Goal: Task Accomplishment & Management: Complete application form

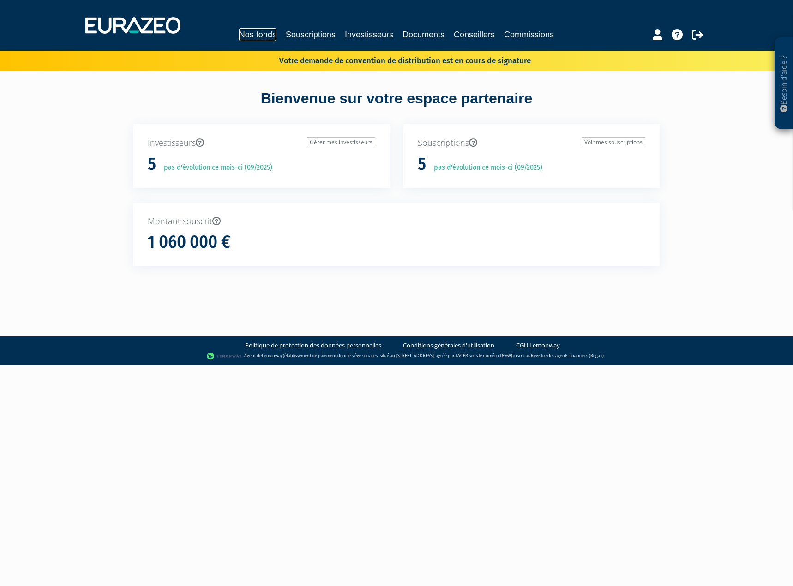
click at [259, 33] on link "Nos fonds" at bounding box center [257, 34] width 37 height 13
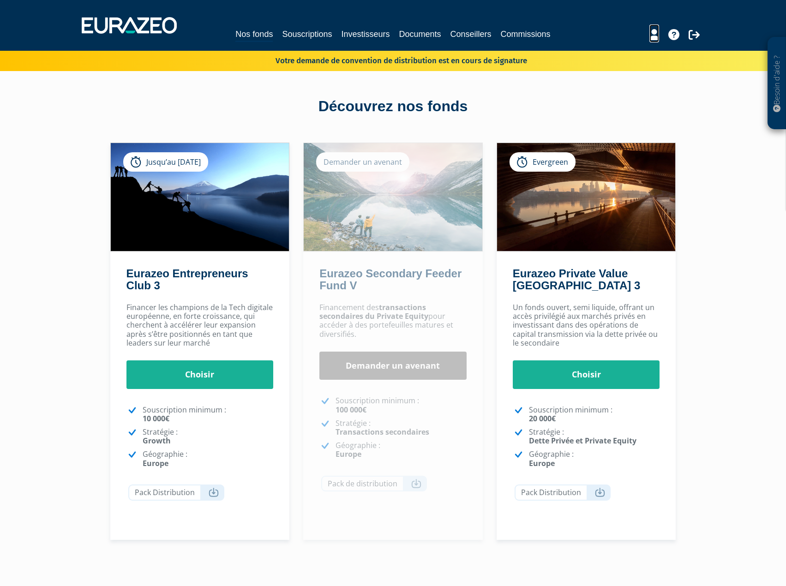
click at [651, 35] on icon at bounding box center [655, 34] width 10 height 11
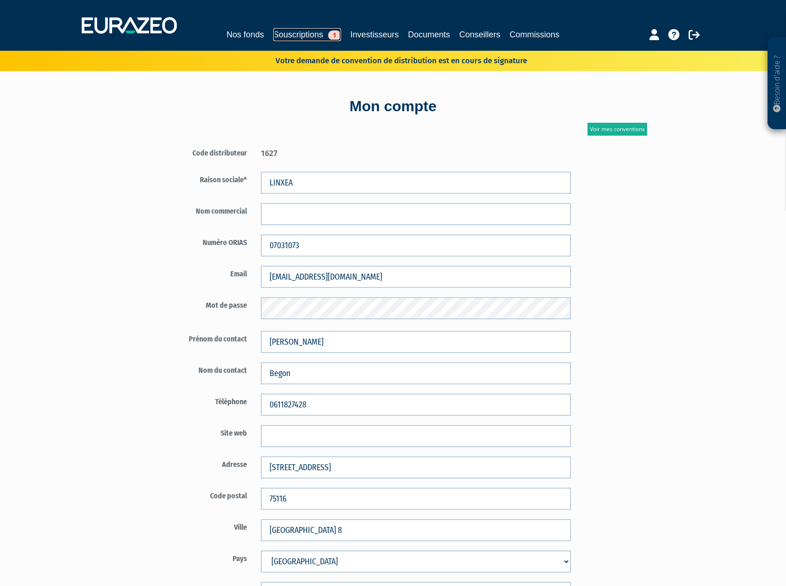
click at [318, 34] on link "Souscriptions 1" at bounding box center [307, 34] width 68 height 13
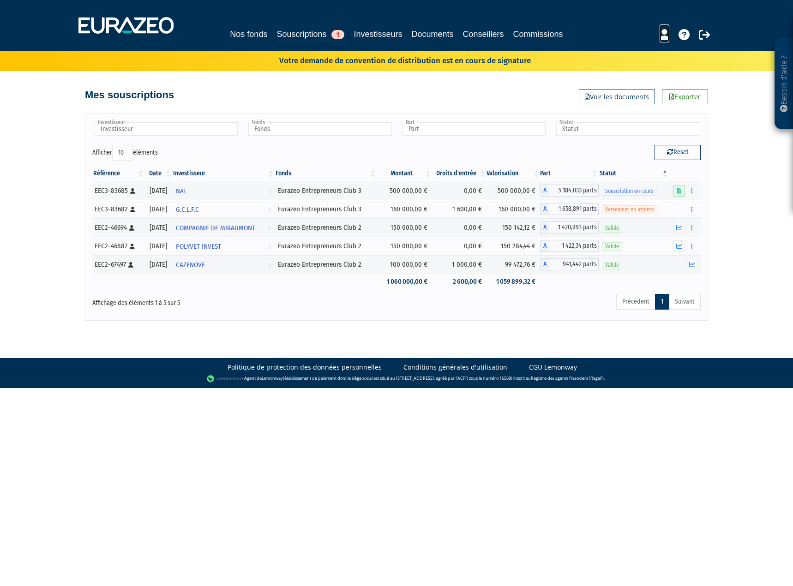
click at [666, 37] on icon at bounding box center [665, 34] width 10 height 11
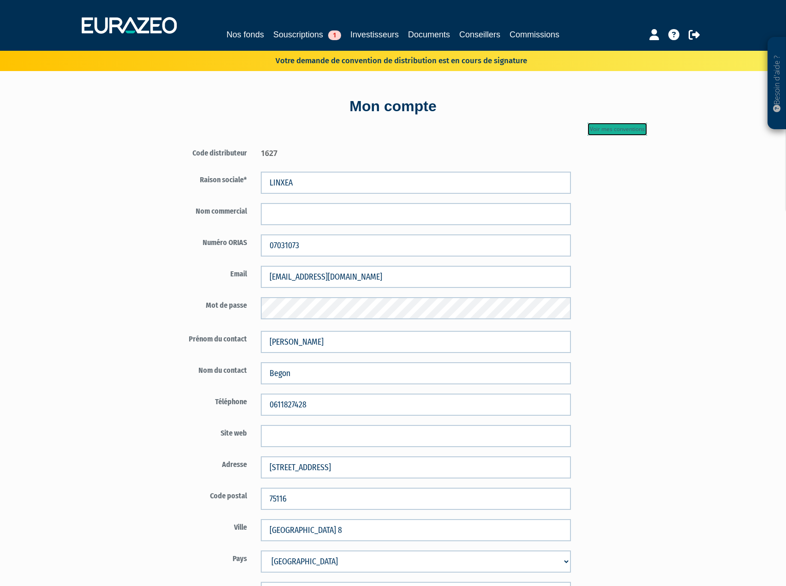
click at [603, 131] on link "Voir mes conventions" at bounding box center [618, 129] width 60 height 13
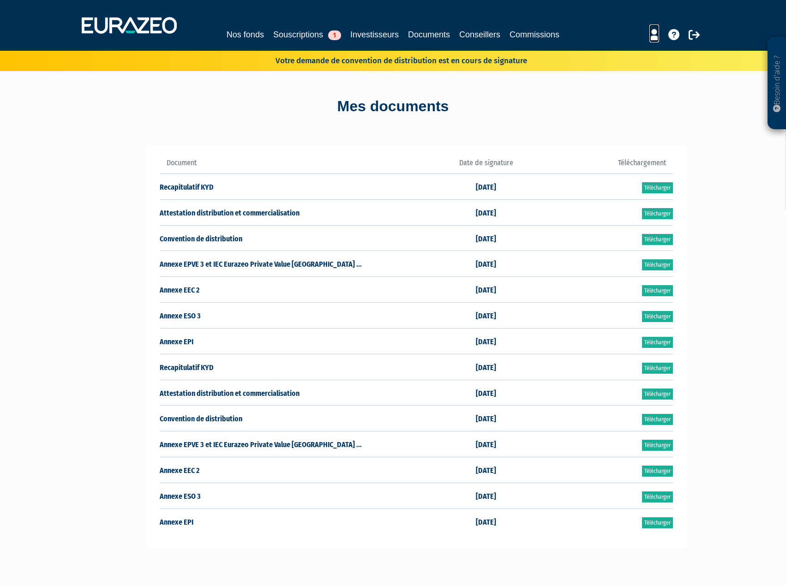
click at [657, 36] on icon at bounding box center [655, 34] width 10 height 11
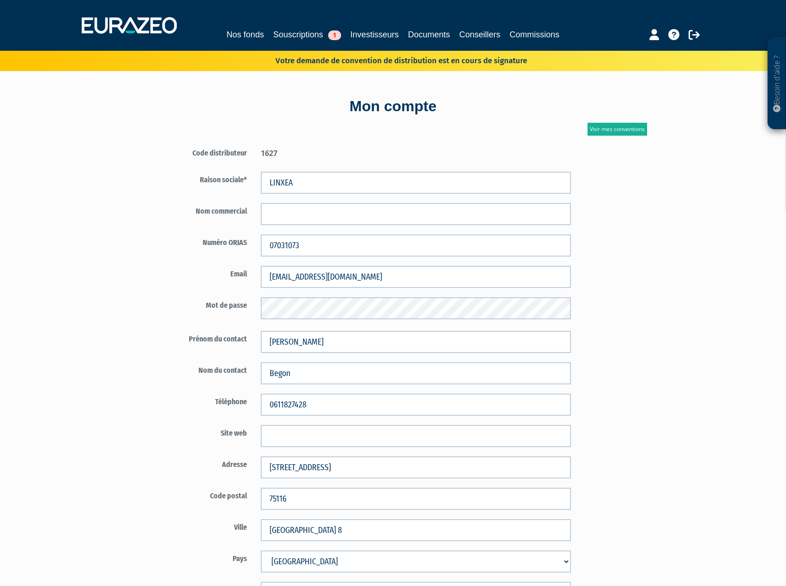
drag, startPoint x: 275, startPoint y: 60, endPoint x: 642, endPoint y: 68, distance: 366.8
click at [641, 67] on div "Votre demande de convention de distribution est en cours de signature" at bounding box center [393, 61] width 786 height 20
click at [586, 81] on div "Mon compte Voir mes conventions Code distributeur 1627 LINXEA" at bounding box center [393, 501] width 540 height 861
click at [235, 31] on link "Nos fonds" at bounding box center [245, 34] width 37 height 13
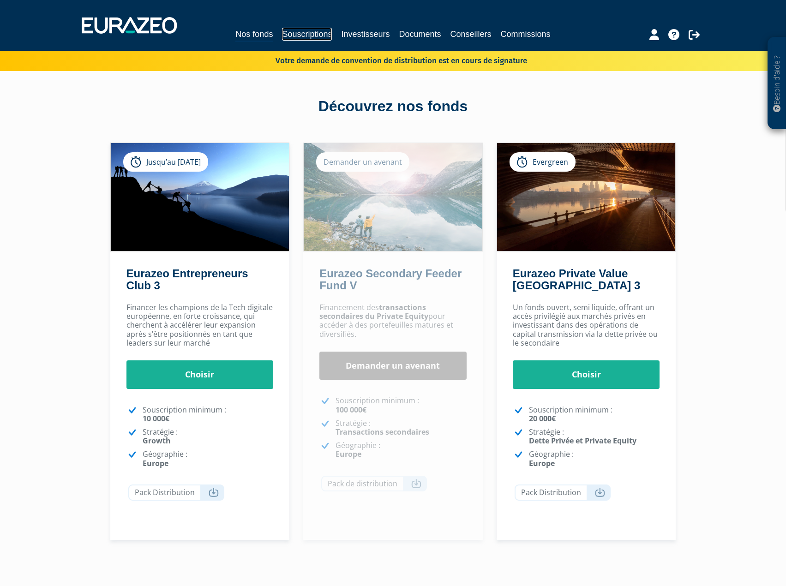
click at [305, 35] on link "Souscriptions" at bounding box center [307, 34] width 50 height 13
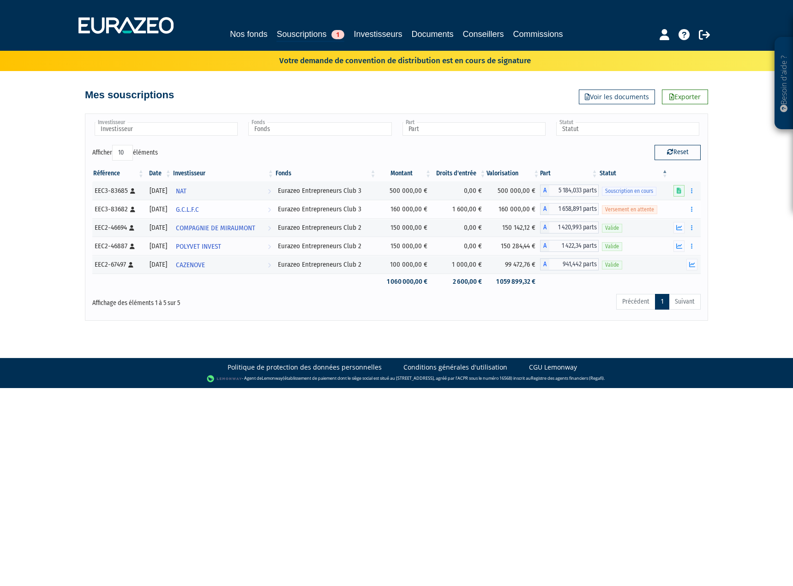
drag, startPoint x: 300, startPoint y: 209, endPoint x: 388, endPoint y: 201, distance: 88.5
click at [388, 201] on tr "EEC3-83682 [Français] Personne physique [DATE] G.C.L.F.C Voir l'investisseur Eu…" at bounding box center [396, 209] width 609 height 18
click at [418, 206] on td "160 000,00 €" at bounding box center [404, 209] width 55 height 18
click at [187, 191] on span "NAT" at bounding box center [181, 191] width 11 height 17
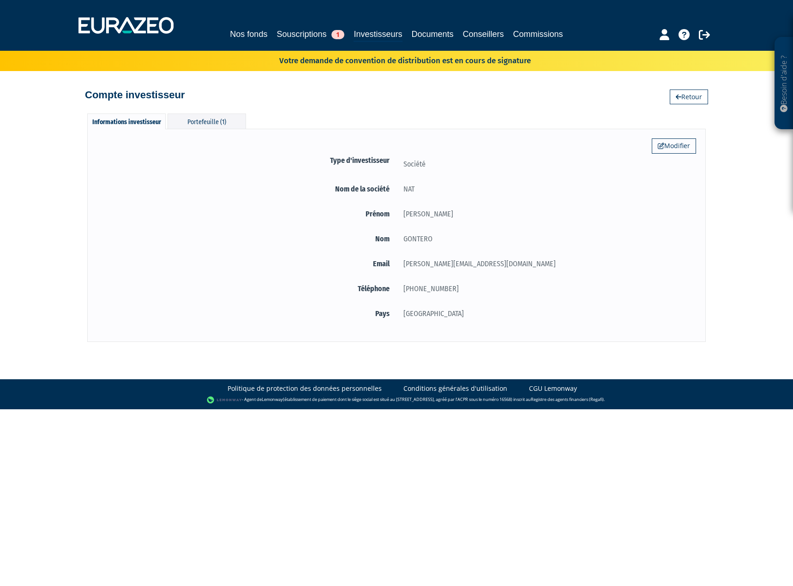
drag, startPoint x: 432, startPoint y: 240, endPoint x: 403, endPoint y: 237, distance: 29.2
click at [403, 237] on div "GONTERO" at bounding box center [547, 239] width 300 height 12
copy div "GONTERO"
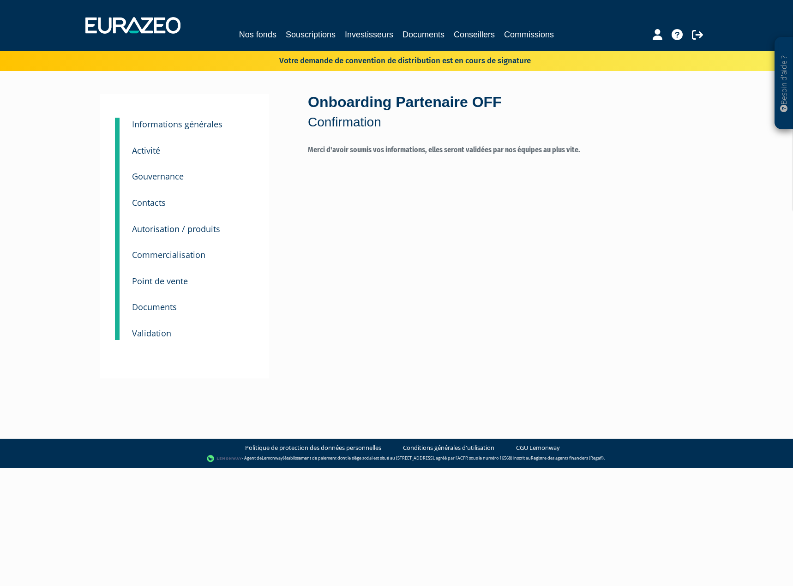
click at [189, 227] on small "Autorisation / produits" at bounding box center [176, 229] width 88 height 11
click at [155, 308] on small "Documents" at bounding box center [154, 307] width 45 height 11
drag, startPoint x: 501, startPoint y: 60, endPoint x: 288, endPoint y: 50, distance: 213.1
click at [288, 50] on div "Besoin d'aide ? × J'ai besoin d'aide Si vous avez une question à propos du fonc…" at bounding box center [396, 201] width 793 height 402
click at [311, 57] on p "Votre demande de convention de distribution est en cours de signature" at bounding box center [392, 59] width 278 height 13
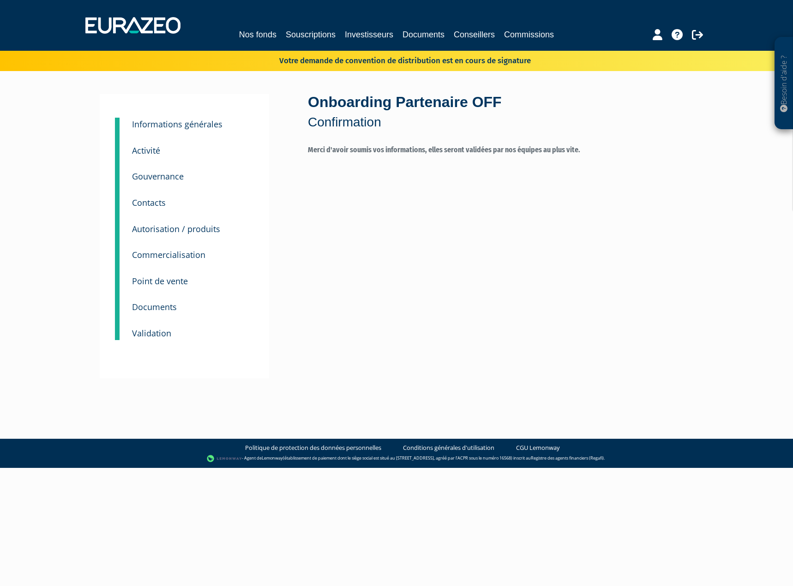
click at [149, 334] on small "Validation" at bounding box center [151, 333] width 39 height 11
click at [417, 37] on link "Documents" at bounding box center [424, 34] width 42 height 13
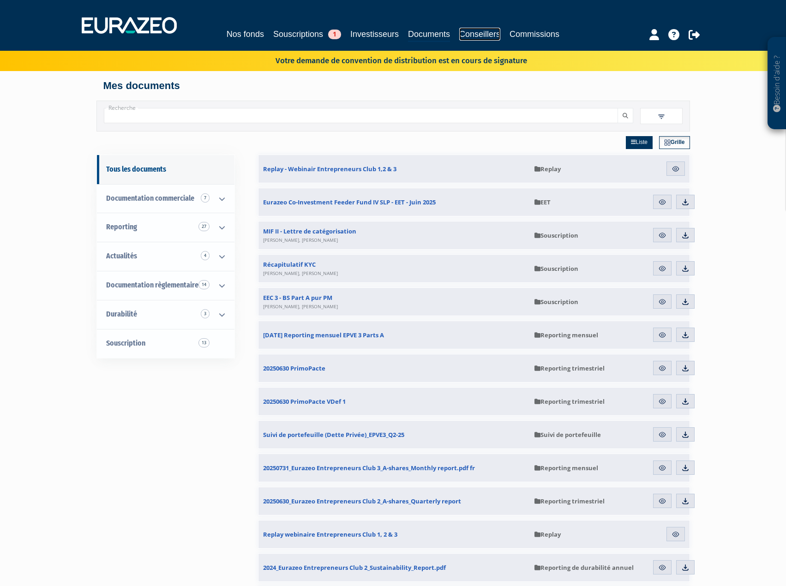
click at [478, 32] on link "Conseillers" at bounding box center [479, 34] width 41 height 13
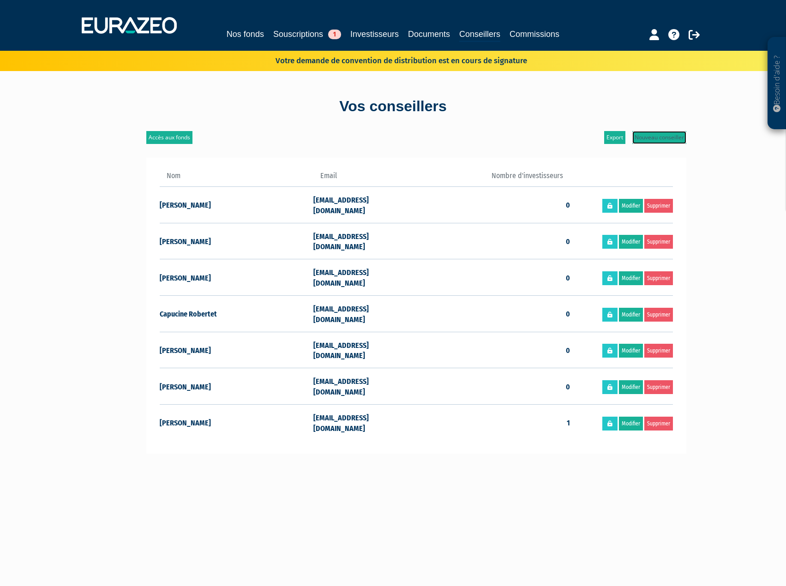
click at [654, 134] on link "Nouveau conseiller" at bounding box center [660, 137] width 54 height 13
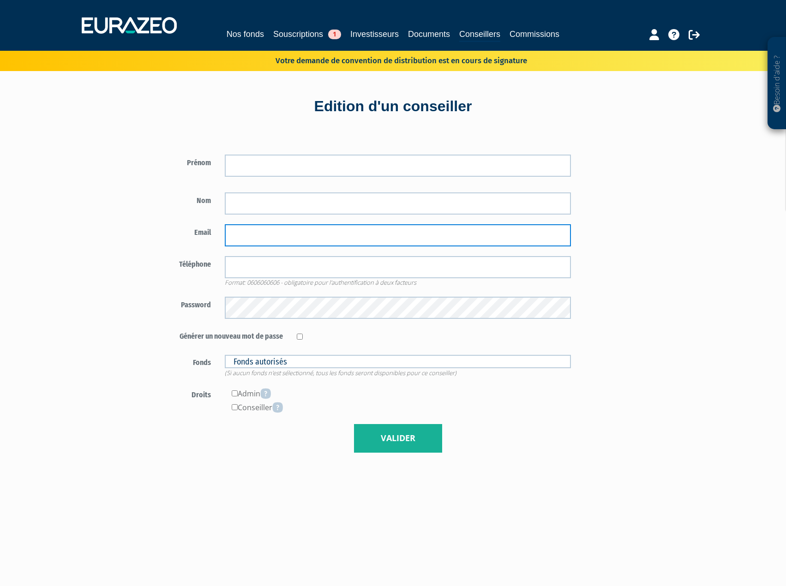
type input "abegon@linxea.com"
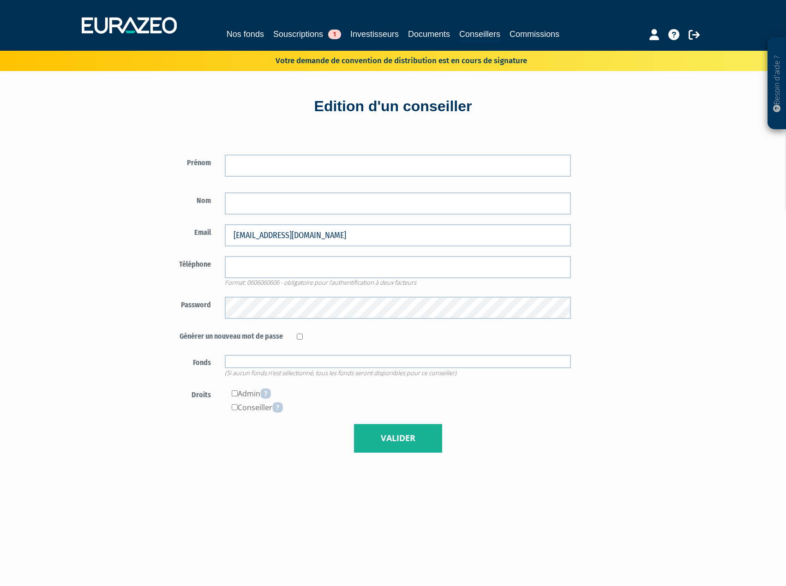
click at [259, 361] on input "text" at bounding box center [398, 361] width 346 height 13
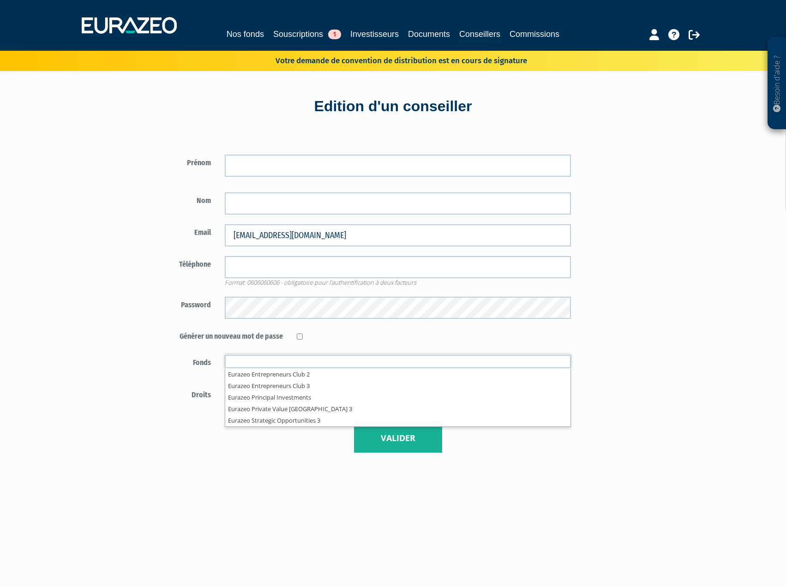
click at [159, 335] on label "Générer un nouveau mot de passe" at bounding box center [218, 335] width 144 height 14
type input "Fonds autorisés"
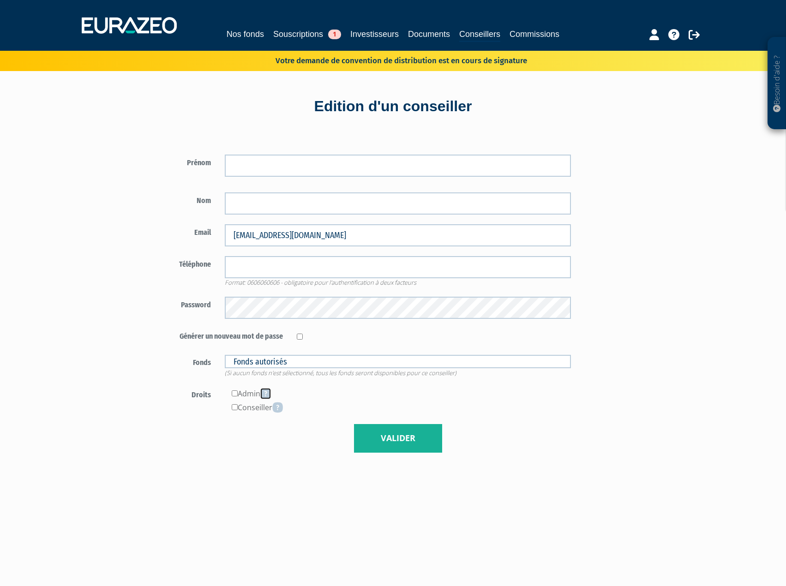
click at [267, 396] on icon at bounding box center [265, 393] width 11 height 11
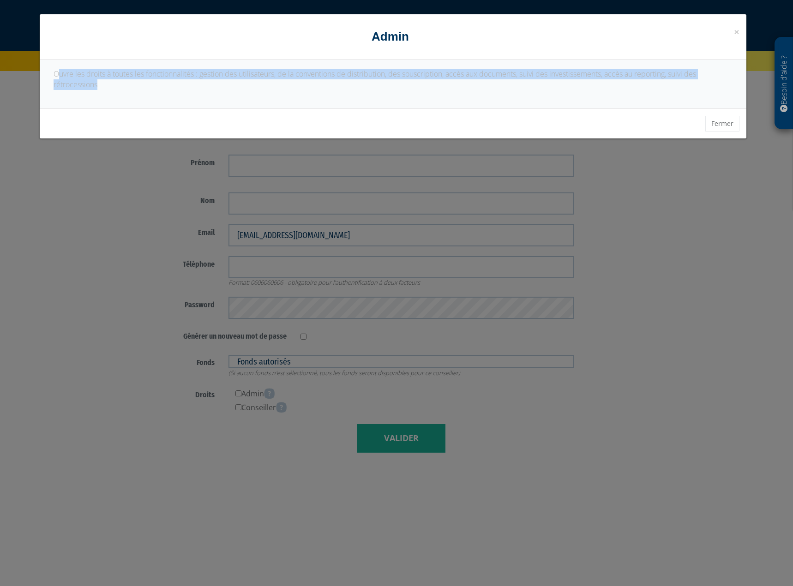
drag, startPoint x: 58, startPoint y: 70, endPoint x: 211, endPoint y: 94, distance: 154.3
click at [211, 94] on div "Ouvre les droits à toutes les fonctionnalités : gestion des utilisateurs, de la…" at bounding box center [393, 84] width 707 height 49
click at [441, 96] on div "Ouvre les droits à toutes les fonctionnalités : gestion des utilisateurs, de la…" at bounding box center [393, 84] width 707 height 49
click at [731, 121] on button "Fermer" at bounding box center [723, 124] width 34 height 16
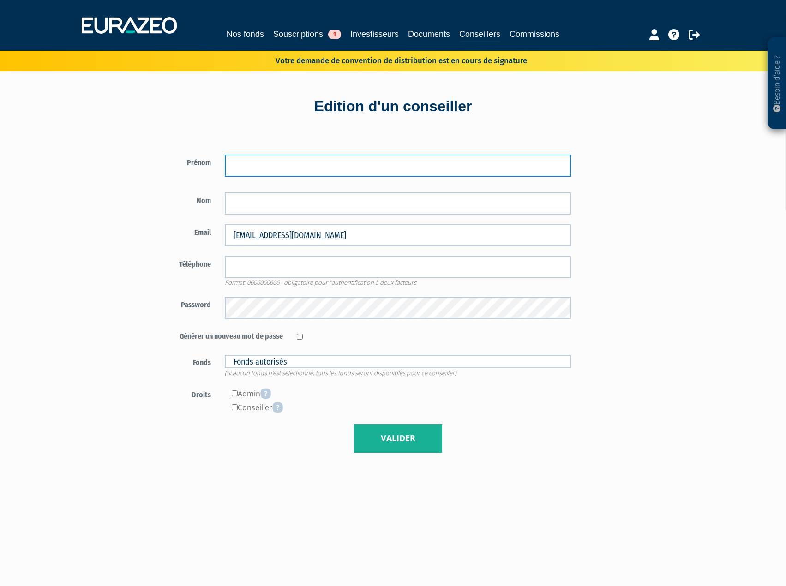
click at [318, 162] on input "text" at bounding box center [398, 166] width 346 height 22
type input "Stanislas"
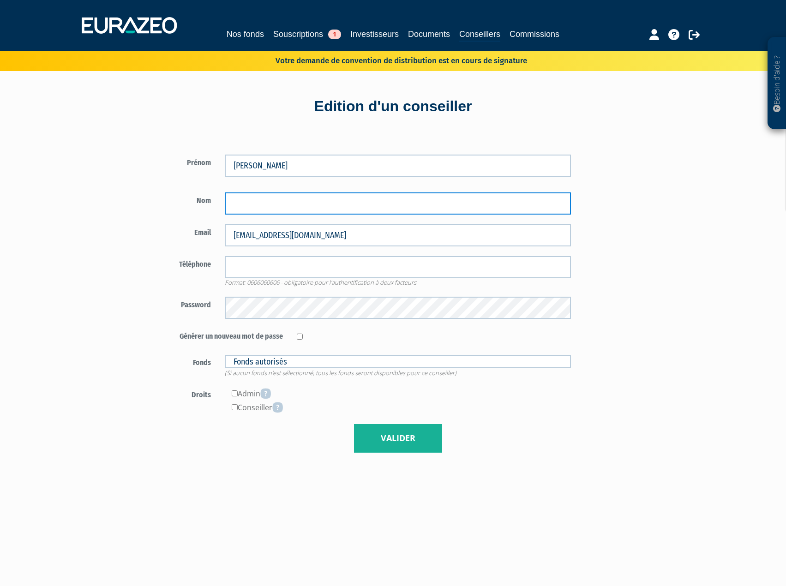
click at [265, 202] on input "text" at bounding box center [398, 204] width 346 height 22
type input "de Vasselot"
drag, startPoint x: 258, startPoint y: 204, endPoint x: 114, endPoint y: 225, distance: 146.0
click at [114, 225] on div "Besoin d'aide ? × J'ai besoin d'aide Si vous avez une question à propos du fonc…" at bounding box center [393, 373] width 786 height 747
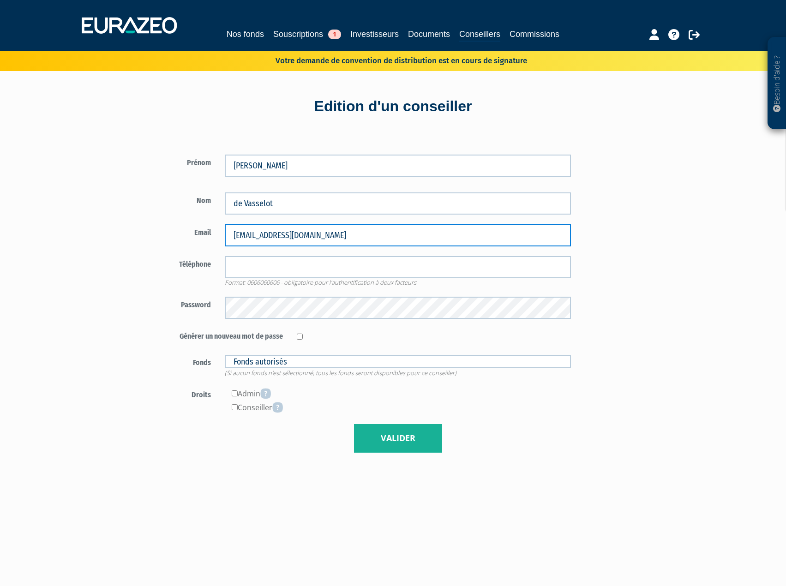
click at [277, 235] on input "abegon@linxea.com" at bounding box center [398, 235] width 346 height 22
paste input "sdevasselot"
type input "sdevasselot@linxea.com"
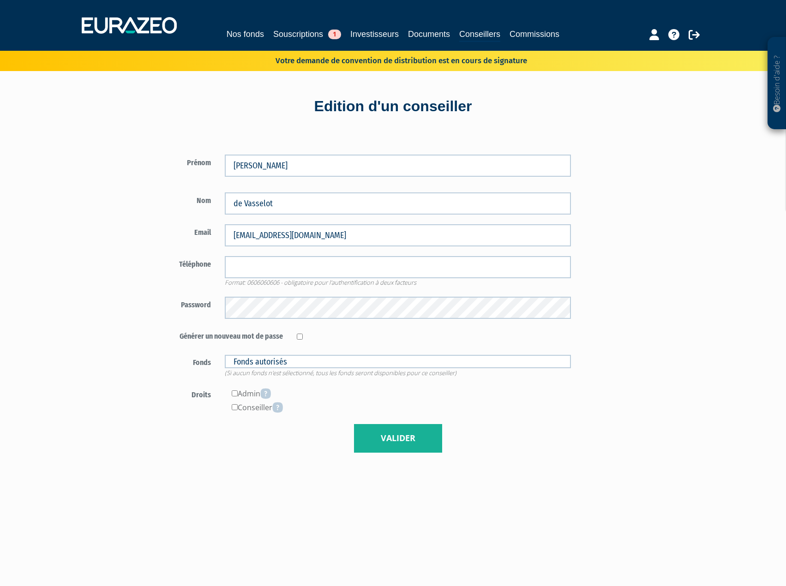
click at [153, 255] on form "Prénom Stanislas Nom de Vasselot" at bounding box center [362, 304] width 432 height 298
click at [242, 269] on input "tel" at bounding box center [398, 267] width 346 height 22
click at [254, 260] on input "tel" at bounding box center [398, 267] width 346 height 22
type input "0620912968"
click at [235, 392] on input"] "checkbox" at bounding box center [235, 394] width 6 height 6
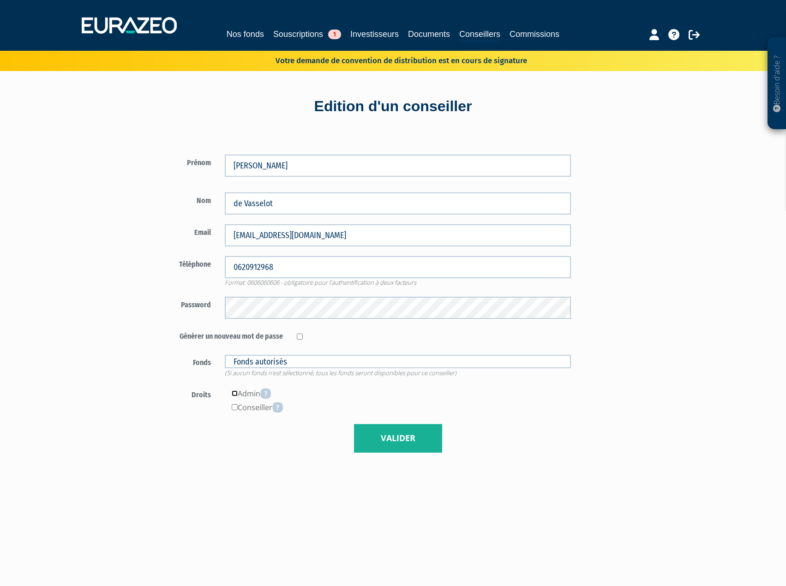
checkbox input"] "true"
click at [298, 335] on input "checkbox" at bounding box center [300, 337] width 6 height 6
checkbox input "true"
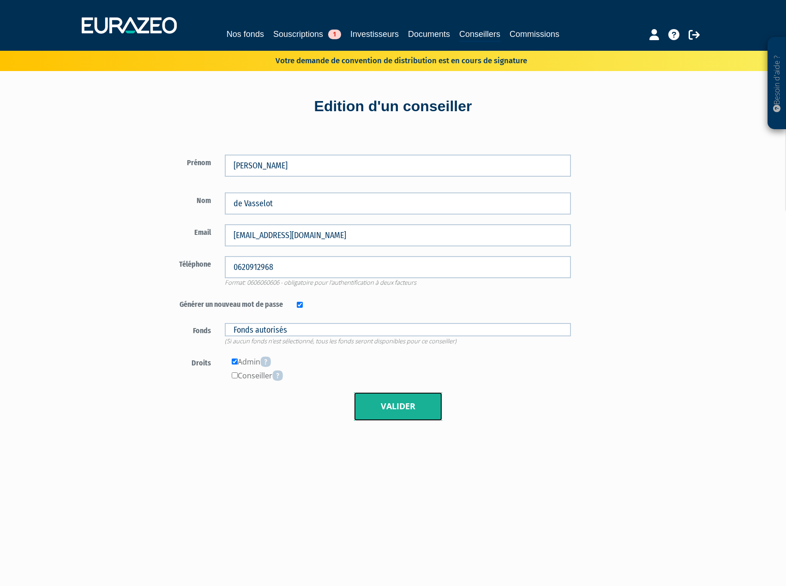
click at [393, 402] on button "Valider" at bounding box center [398, 407] width 88 height 29
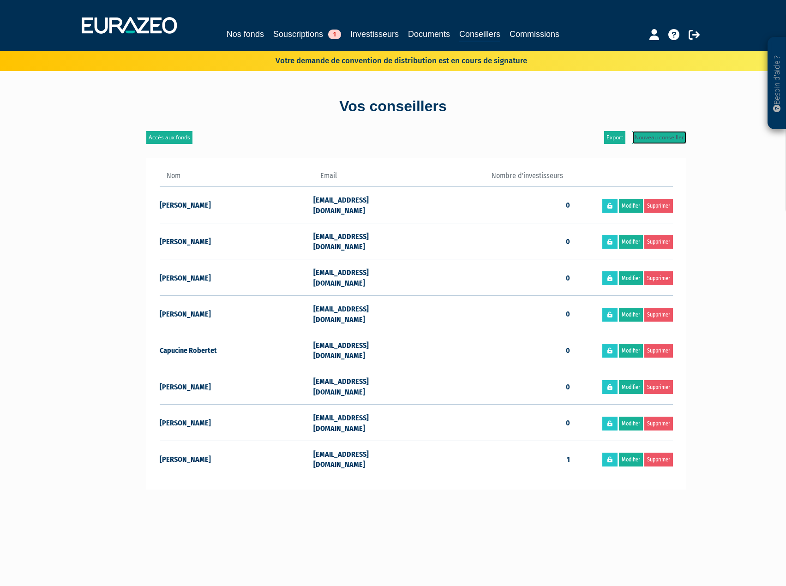
click at [655, 139] on link "Nouveau conseiller" at bounding box center [660, 137] width 54 height 13
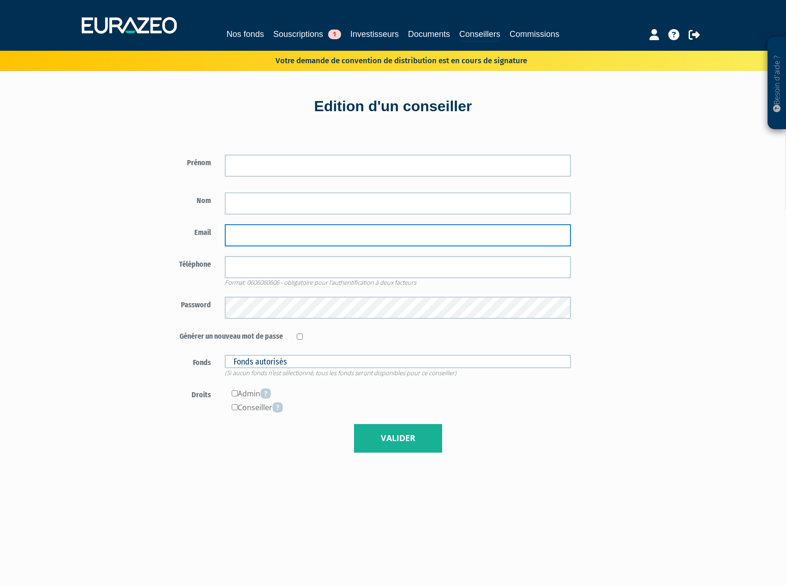
type input "[EMAIL_ADDRESS][DOMAIN_NAME]"
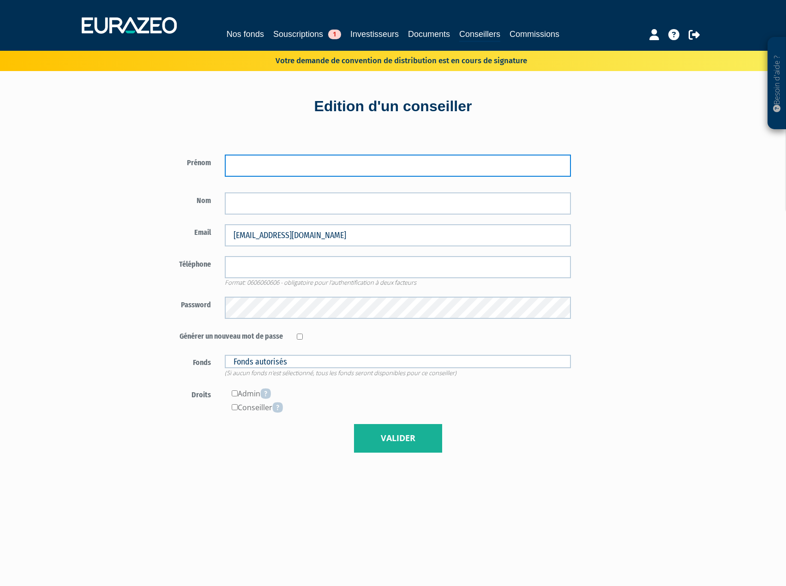
click at [312, 156] on input "text" at bounding box center [398, 166] width 346 height 22
type input "Octave"
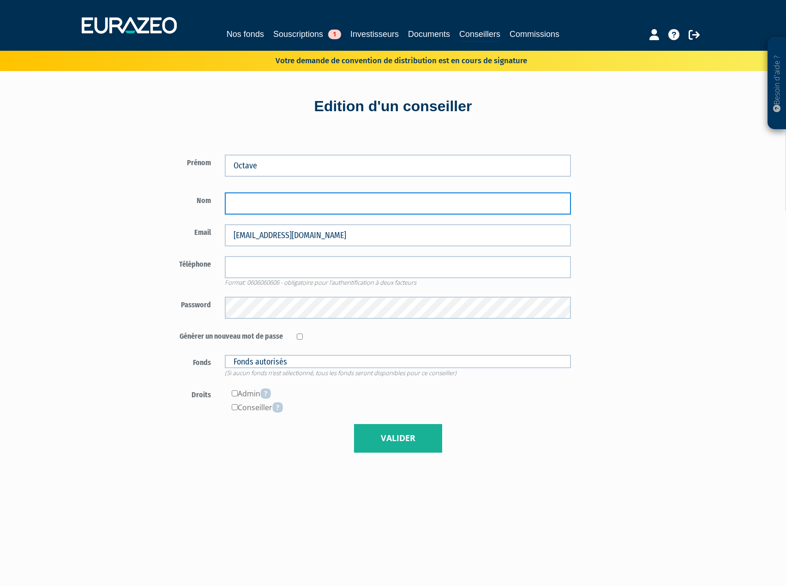
click at [271, 195] on input "text" at bounding box center [398, 204] width 346 height 22
type input "Dubar"
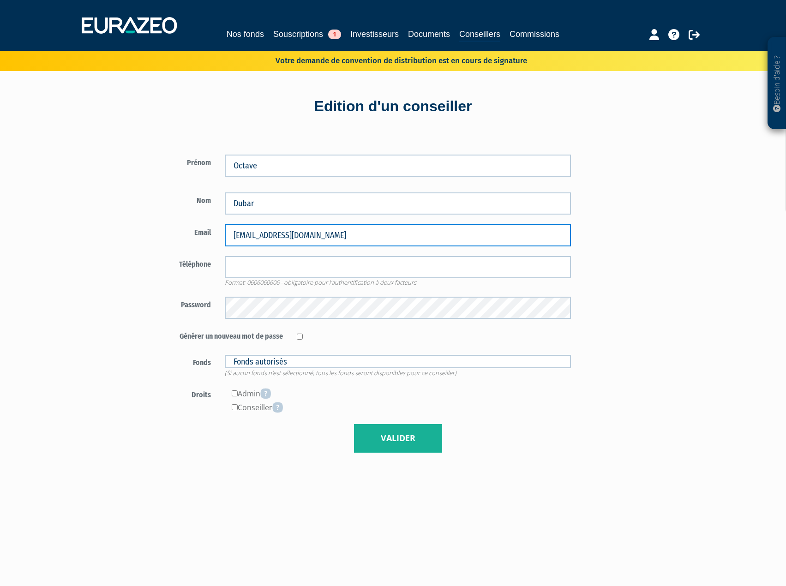
click at [264, 241] on input "abegon@linxea.com" at bounding box center [398, 235] width 346 height 22
click at [264, 241] on input "[EMAIL_ADDRESS][DOMAIN_NAME]" at bounding box center [398, 235] width 346 height 22
paste input "odubar@irbis-group"
type input "odubar@irbis-group.com"
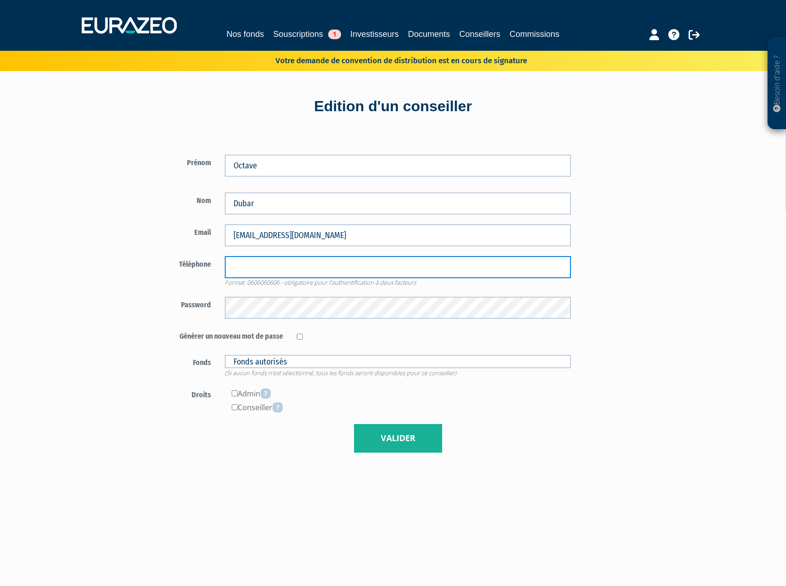
drag, startPoint x: 245, startPoint y: 261, endPoint x: 247, endPoint y: 274, distance: 13.1
click at [245, 261] on input "tel" at bounding box center [398, 267] width 346 height 22
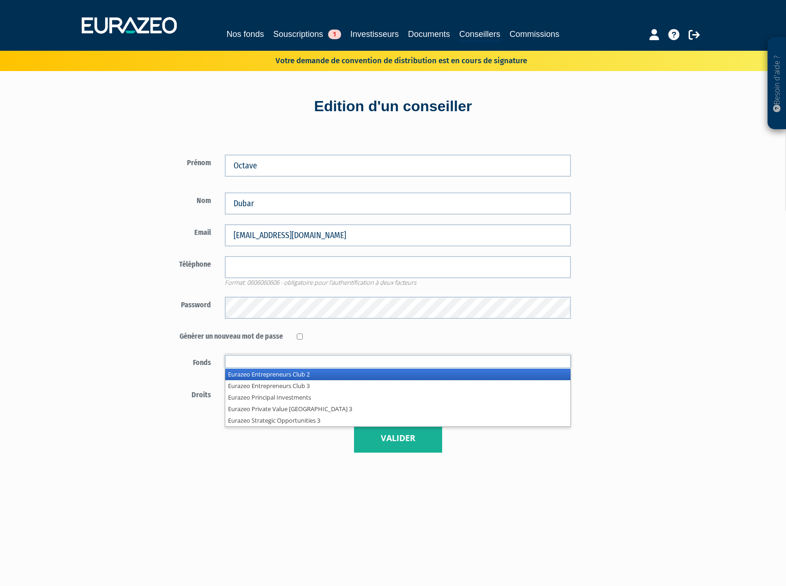
click at [254, 359] on input "text" at bounding box center [398, 361] width 346 height 13
click at [301, 337] on input "checkbox" at bounding box center [300, 337] width 6 height 6
checkbox input "true"
type input "Fonds autorisés"
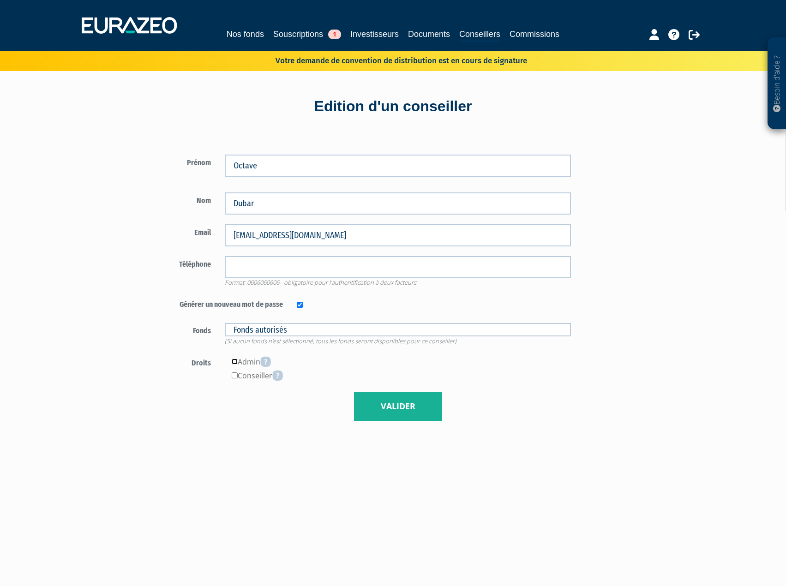
click at [234, 363] on input"] "checkbox" at bounding box center [235, 362] width 6 height 6
checkbox input"] "true"
click at [239, 274] on input "tel" at bounding box center [398, 267] width 346 height 22
click at [246, 267] on input "0761255123" at bounding box center [398, 267] width 346 height 22
type input "0761255123"
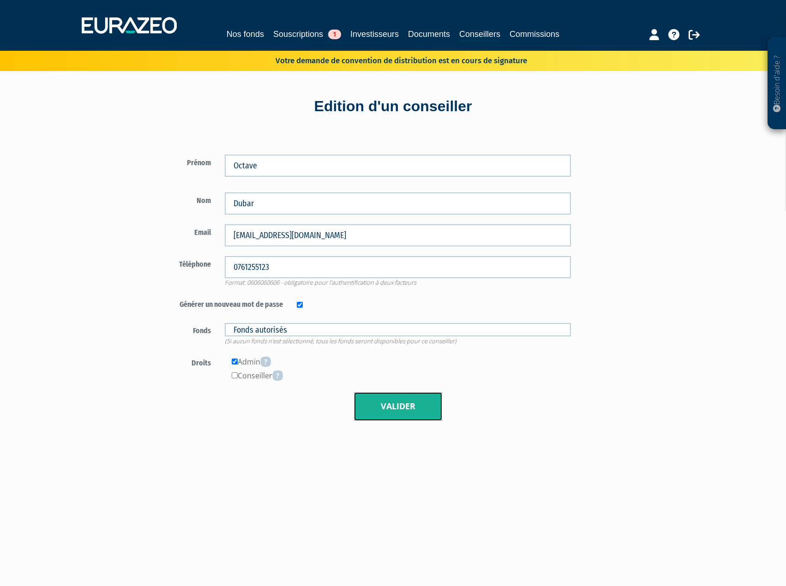
click at [390, 413] on button "Valider" at bounding box center [398, 407] width 88 height 29
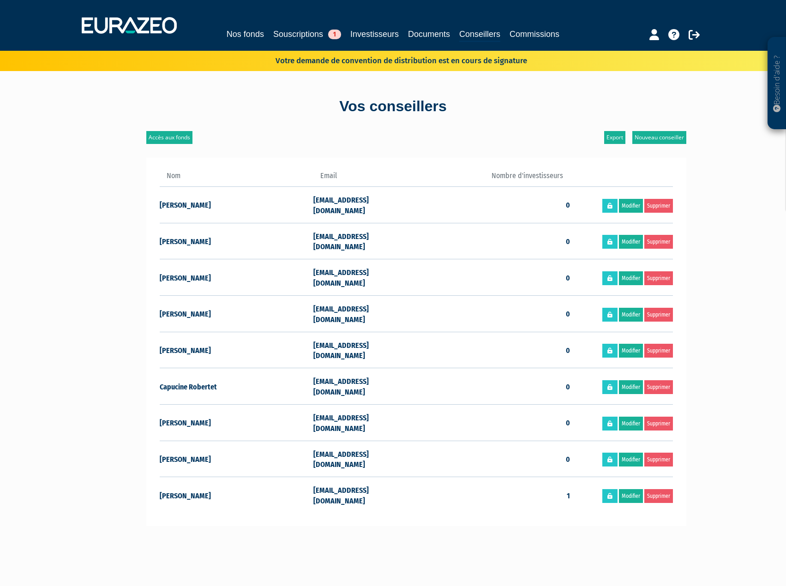
click at [532, 60] on div "Votre demande de convention de distribution est en cours de signature" at bounding box center [388, 59] width 540 height 13
click at [653, 30] on icon at bounding box center [655, 34] width 10 height 11
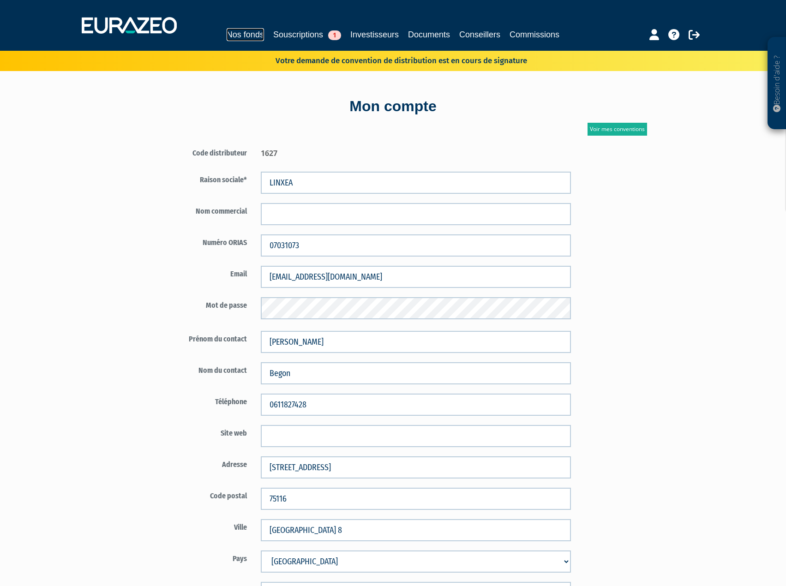
click at [236, 30] on link "Nos fonds" at bounding box center [245, 34] width 37 height 13
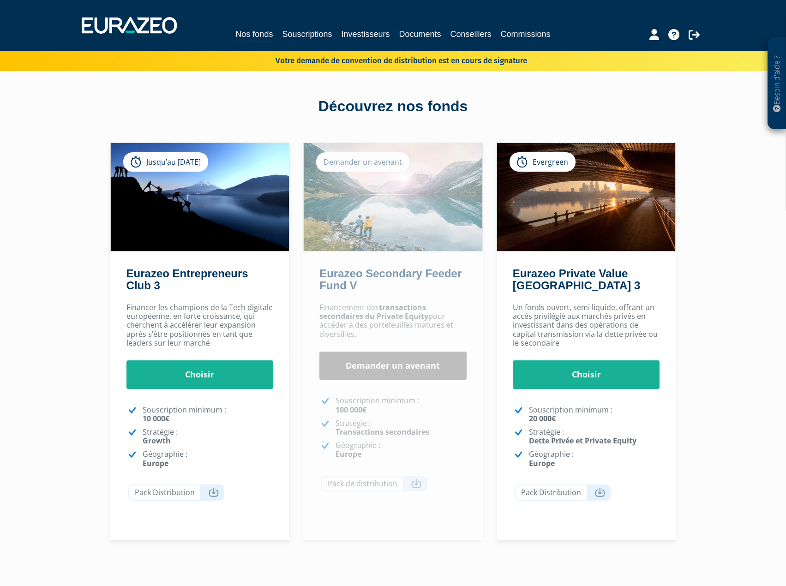
click at [333, 159] on div "Demander un avenant" at bounding box center [362, 161] width 93 height 19
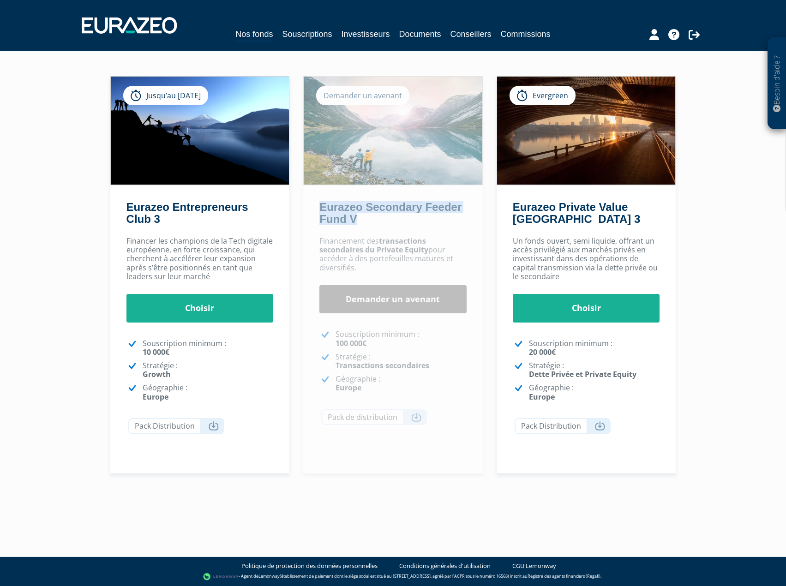
drag, startPoint x: 407, startPoint y: 220, endPoint x: 320, endPoint y: 206, distance: 88.3
click at [320, 206] on h2 "Eurazeo Secondary Feeder Fund V" at bounding box center [392, 215] width 144 height 29
click at [713, 366] on div "Besoin d'aide ? × J'ai besoin d'aide Si vous avez une question à propos du fonc…" at bounding box center [393, 227] width 786 height 586
click at [716, 364] on div "Besoin d'aide ? × J'ai besoin d'aide Si vous avez une question à propos du fonc…" at bounding box center [393, 227] width 786 height 586
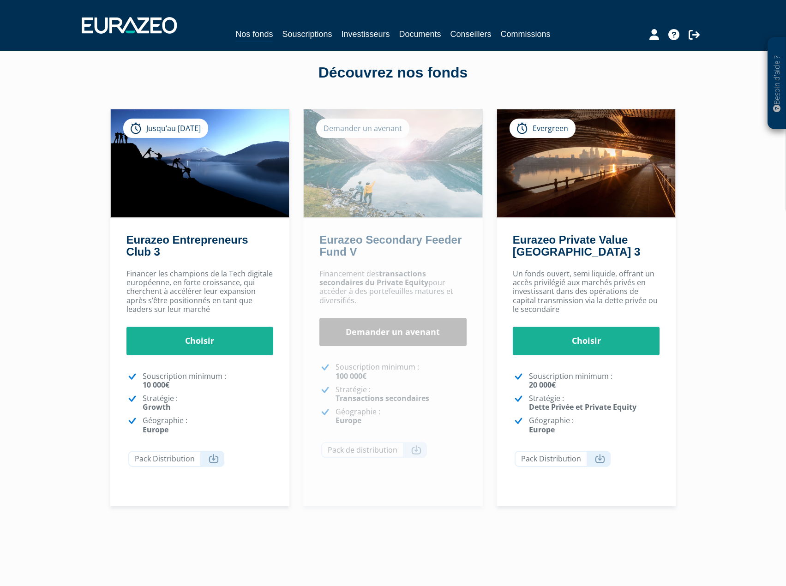
scroll to position [0, 0]
